Goal: Check status: Check status

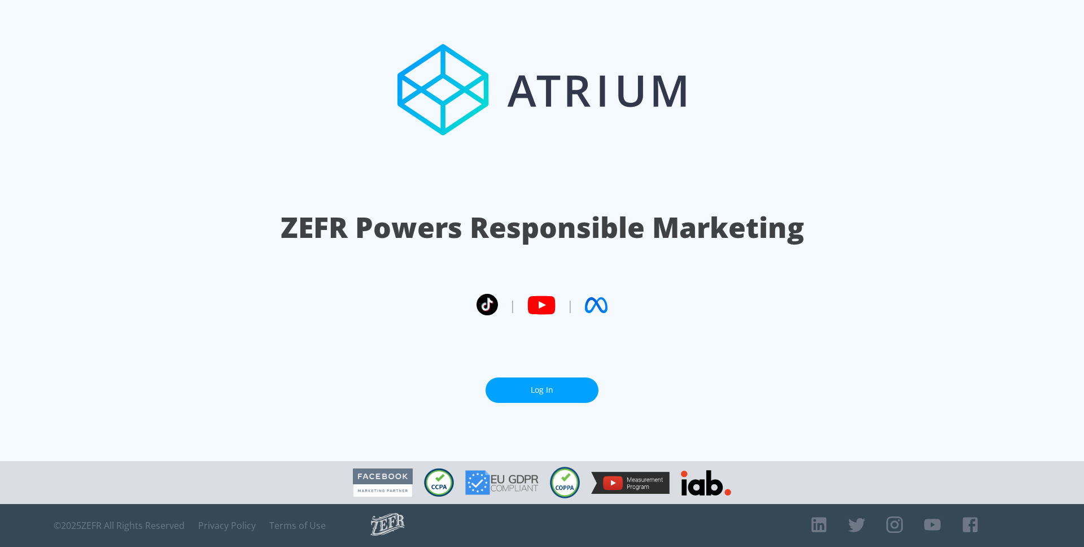
click at [539, 389] on link "Log In" at bounding box center [542, 389] width 113 height 25
